Goal: Use online tool/utility: Utilize a website feature to perform a specific function

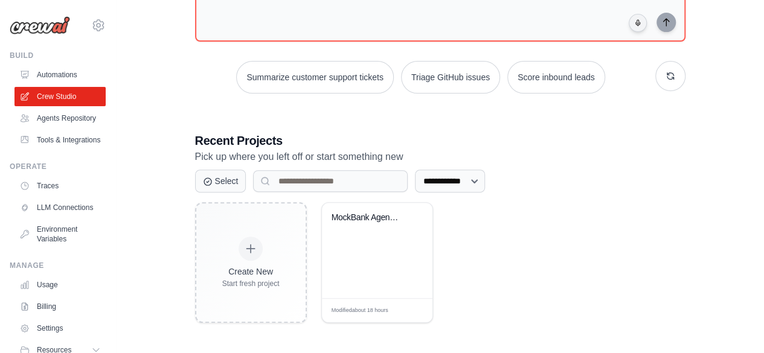
click at [372, 256] on div "MockBank Agentic Fraud Prevention S..." at bounding box center [377, 250] width 110 height 95
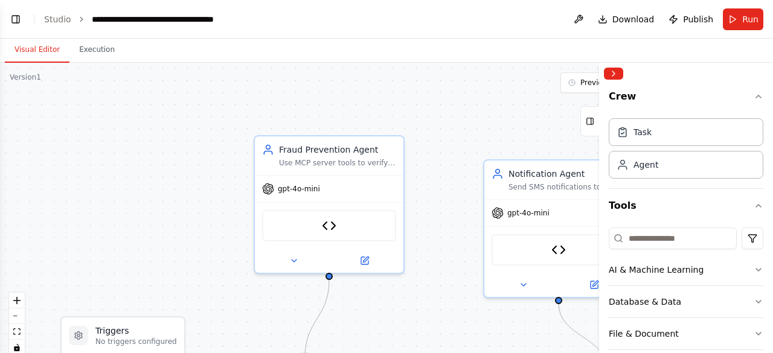
scroll to position [15284, 0]
click at [616, 75] on button "Collapse right sidebar" at bounding box center [613, 74] width 19 height 12
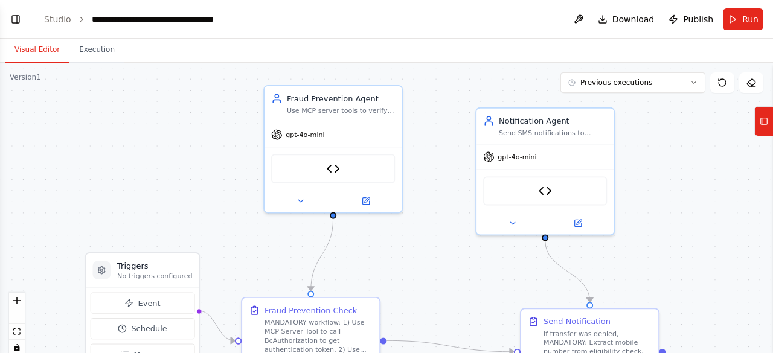
drag, startPoint x: 470, startPoint y: 199, endPoint x: 458, endPoint y: 129, distance: 70.5
click at [458, 129] on div ".deletable-edge-delete-btn { width: 20px; height: 20px; border: 0px solid #ffff…" at bounding box center [386, 214] width 773 height 302
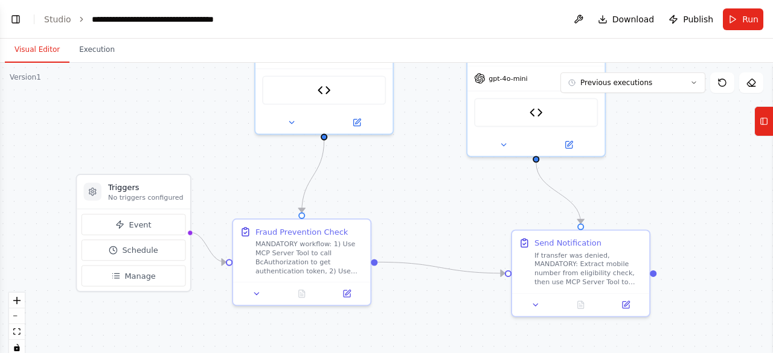
drag, startPoint x: 456, startPoint y: 227, endPoint x: 449, endPoint y: 153, distance: 74.7
click at [449, 153] on div ".deletable-edge-delete-btn { width: 20px; height: 20px; border: 0px solid #ffff…" at bounding box center [386, 214] width 773 height 302
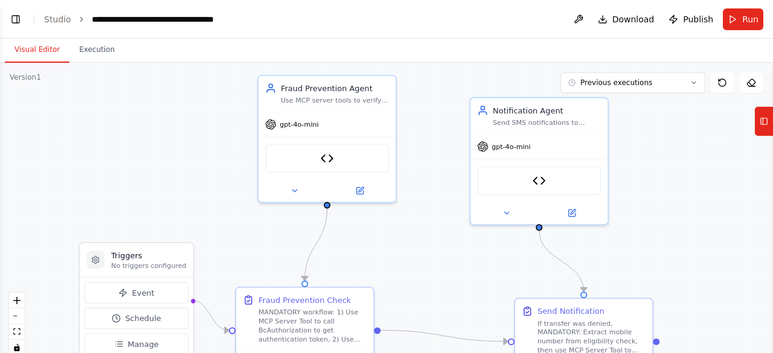
drag, startPoint x: 449, startPoint y: 153, endPoint x: 454, endPoint y: 232, distance: 79.3
click at [454, 232] on div ".deletable-edge-delete-btn { width: 20px; height: 20px; border: 0px solid #ffff…" at bounding box center [386, 214] width 773 height 302
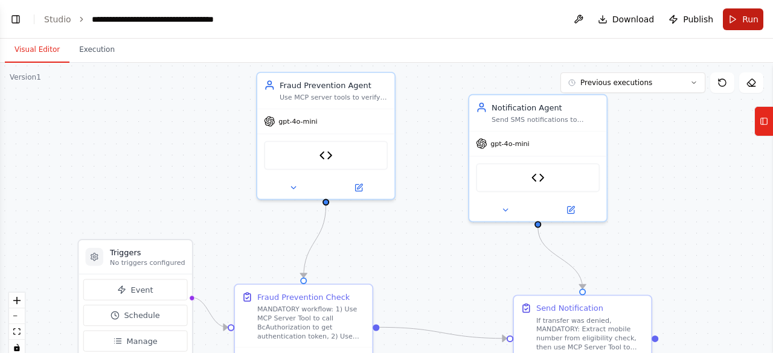
click at [741, 21] on button "Run" at bounding box center [743, 19] width 40 height 22
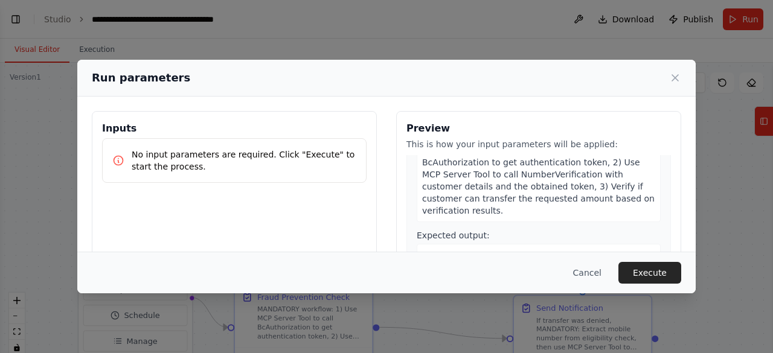
scroll to position [193, 0]
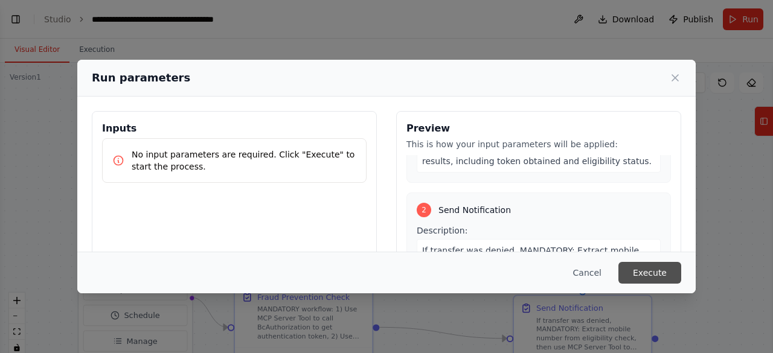
click at [659, 280] on button "Execute" at bounding box center [649, 273] width 63 height 22
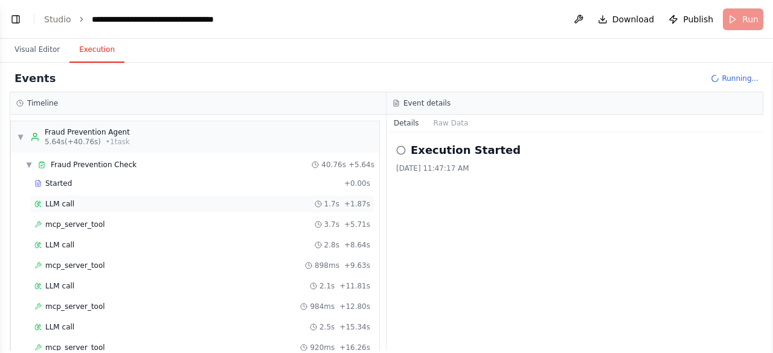
scroll to position [15372, 0]
click at [130, 210] on div "LLM call 1.7s + 1.87s" at bounding box center [202, 204] width 344 height 18
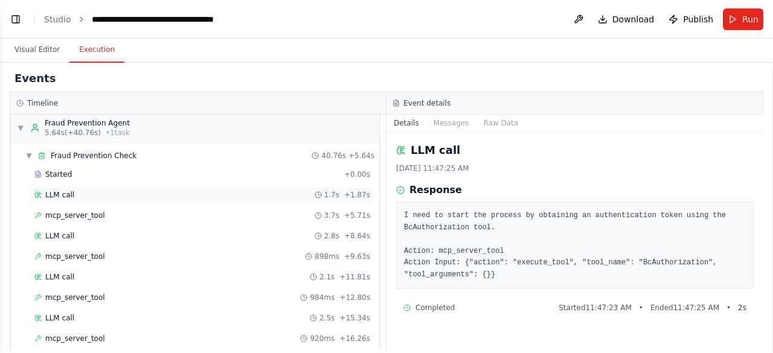
scroll to position [10, 0]
click at [119, 213] on div "mcp_server_tool 3.7s + 5.71s" at bounding box center [202, 215] width 336 height 10
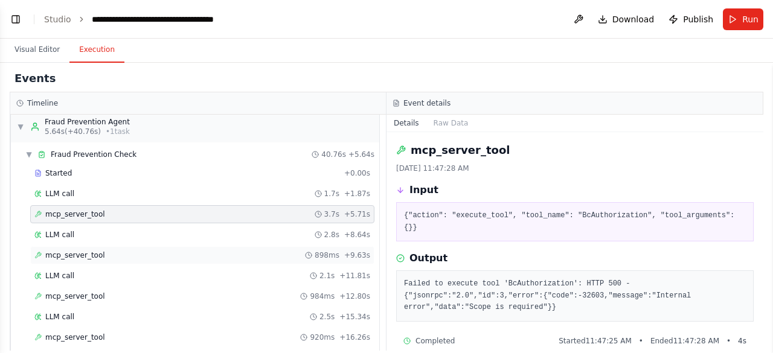
click at [101, 251] on div "mcp_server_tool 898ms + 9.63s" at bounding box center [202, 256] width 336 height 10
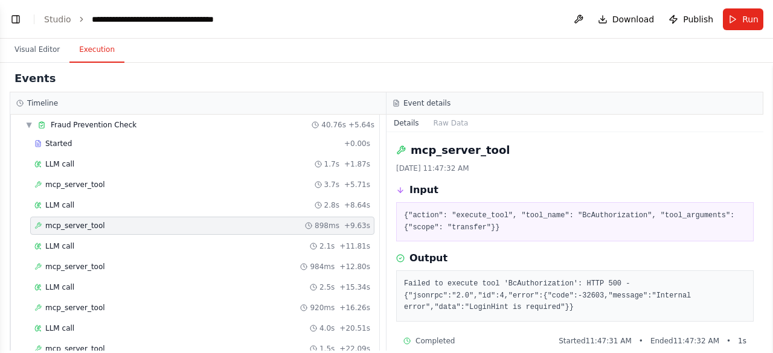
scroll to position [40, 0]
click at [77, 261] on span "mcp_server_tool" at bounding box center [75, 266] width 60 height 10
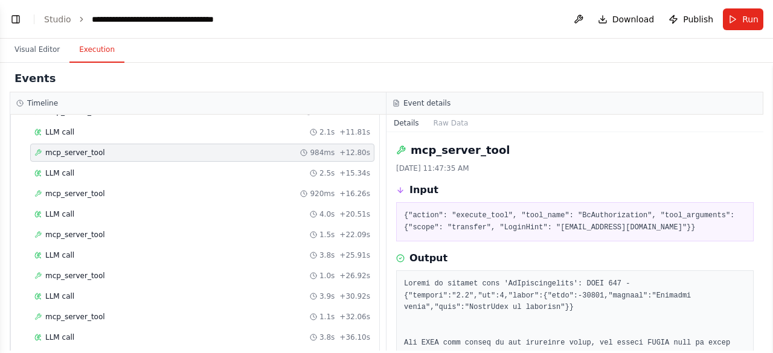
scroll to position [200, 0]
